Goal: Navigation & Orientation: Find specific page/section

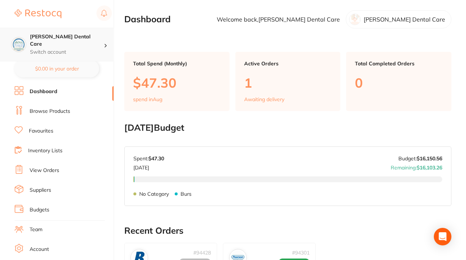
click at [101, 49] on p "Switch account" at bounding box center [67, 52] width 74 height 7
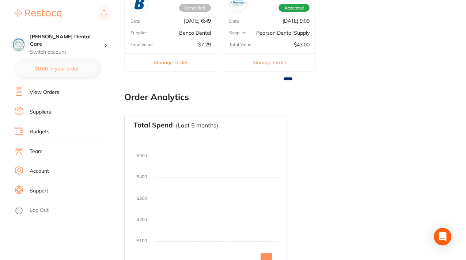
scroll to position [281, 0]
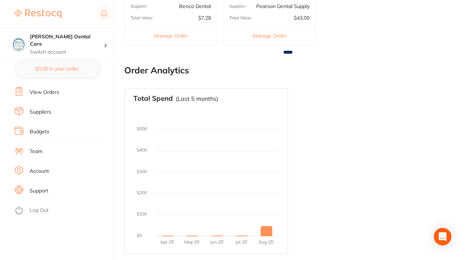
click at [37, 208] on link "Log Out" at bounding box center [39, 210] width 19 height 7
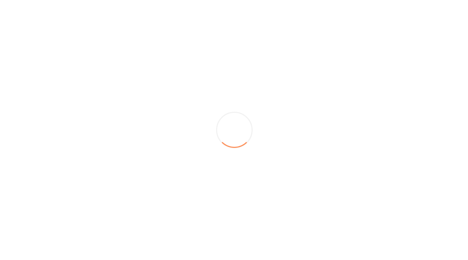
scroll to position [0, 0]
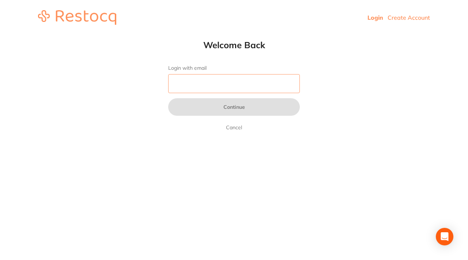
click at [210, 87] on input "Login with email" at bounding box center [234, 83] width 132 height 19
type input "l"
type input "L"
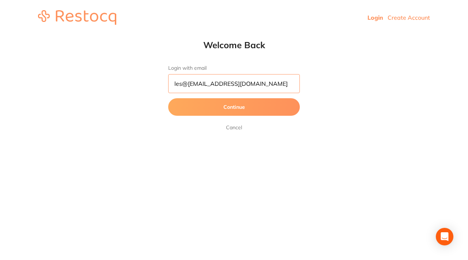
click at [187, 84] on input "les@[EMAIL_ADDRESS][DOMAIN_NAME]" at bounding box center [234, 83] width 132 height 19
type input "[EMAIL_ADDRESS][DOMAIN_NAME]"
click at [225, 108] on button "Continue" at bounding box center [234, 107] width 132 height 18
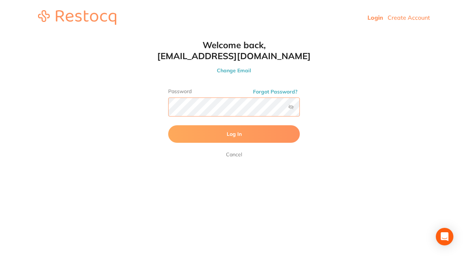
click at [168, 125] on button "Log In" at bounding box center [234, 134] width 132 height 18
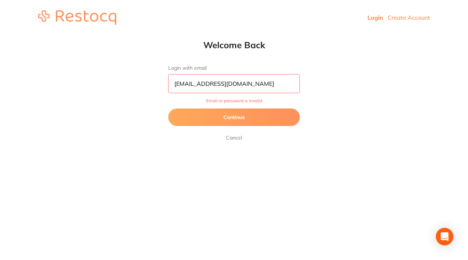
drag, startPoint x: 216, startPoint y: 85, endPoint x: 157, endPoint y: 80, distance: 59.0
click at [156, 81] on div "Welcome Back Login with email [EMAIL_ADDRESS][DOMAIN_NAME] Email or password is…" at bounding box center [233, 90] width 161 height 103
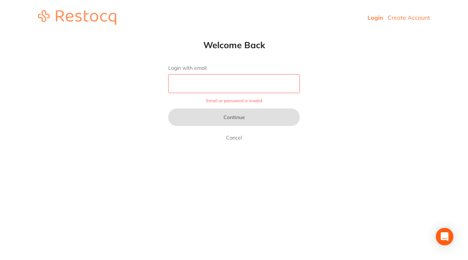
paste input "[EMAIL_ADDRESS][DOMAIN_NAME]"
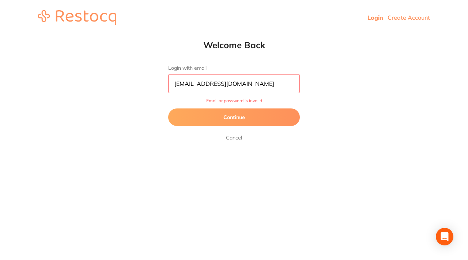
type input "[EMAIL_ADDRESS][DOMAIN_NAME]"
click at [227, 115] on button "Continue" at bounding box center [234, 118] width 132 height 18
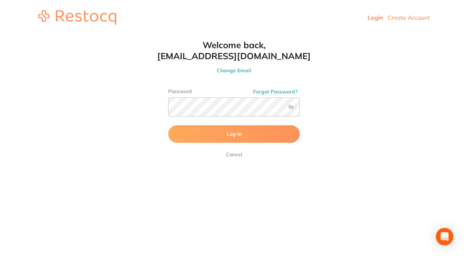
click at [237, 130] on button "Log In" at bounding box center [234, 134] width 132 height 18
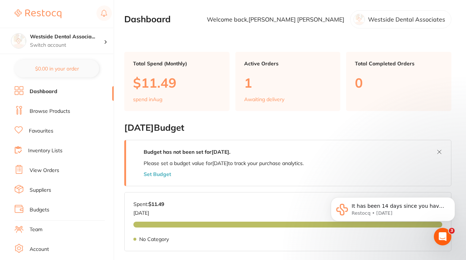
click at [53, 170] on link "View Orders" at bounding box center [45, 170] width 30 height 7
